Goal: Information Seeking & Learning: Learn about a topic

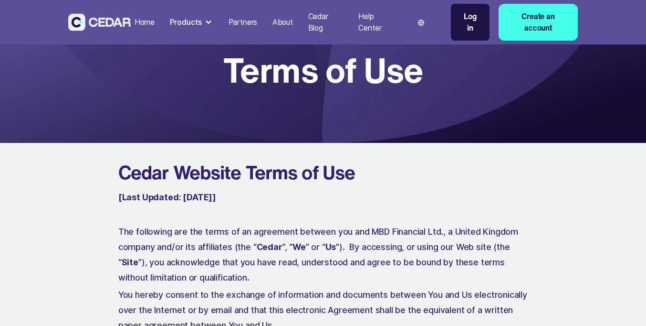
scroll to position [3027, 0]
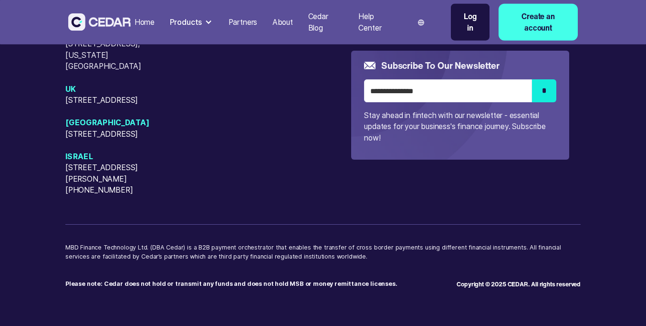
scroll to position [3027, 0]
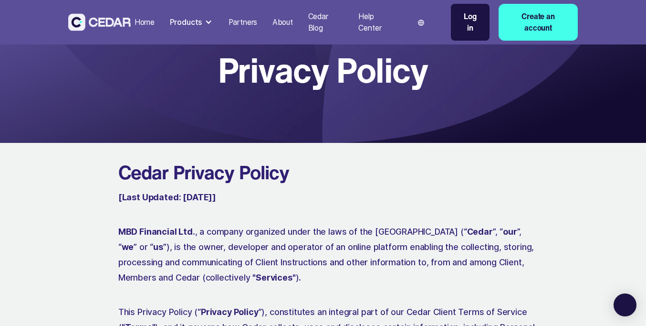
scroll to position [5806, 0]
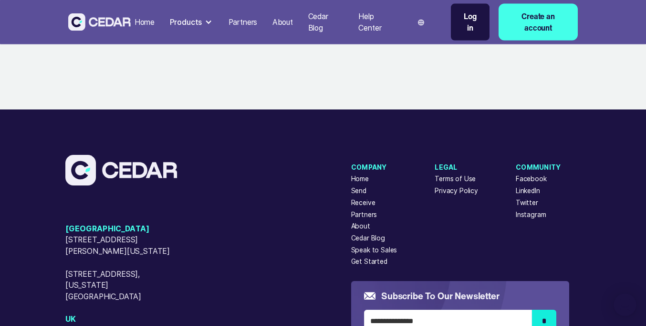
scroll to position [5806, 0]
